Goal: Task Accomplishment & Management: Manage account settings

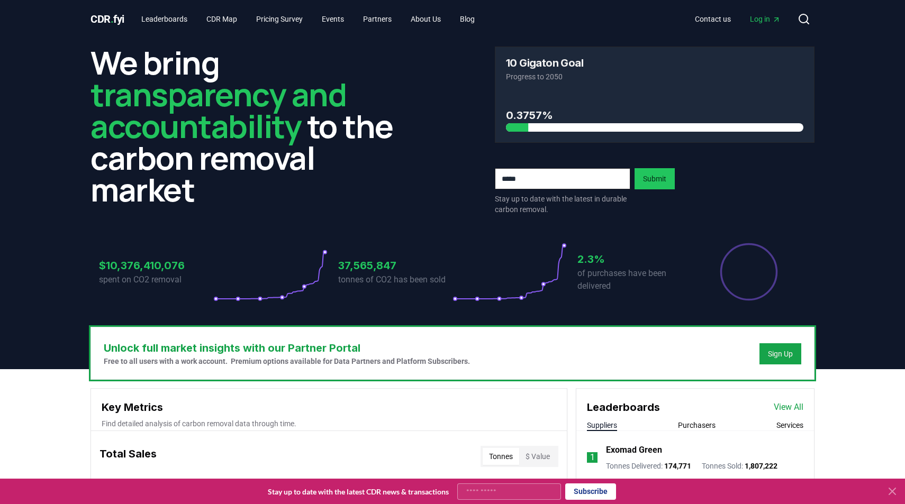
click at [755, 17] on span "Log in" at bounding box center [765, 19] width 31 height 11
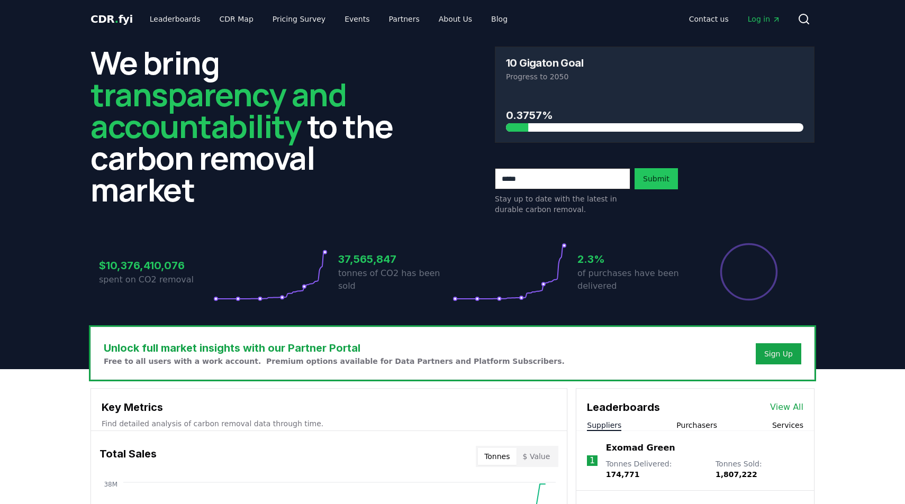
click at [766, 21] on span "Log in" at bounding box center [764, 19] width 33 height 11
